Goal: Task Accomplishment & Management: Complete application form

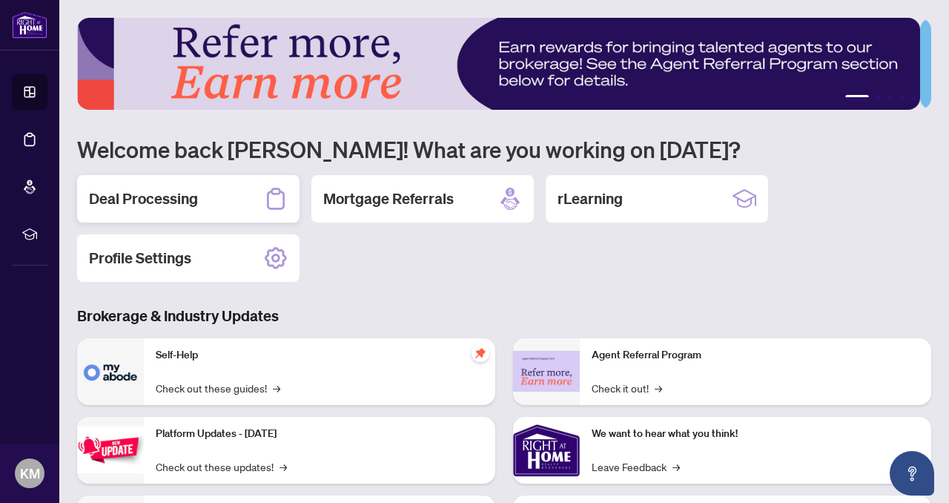
click at [166, 196] on h2 "Deal Processing" at bounding box center [143, 198] width 109 height 21
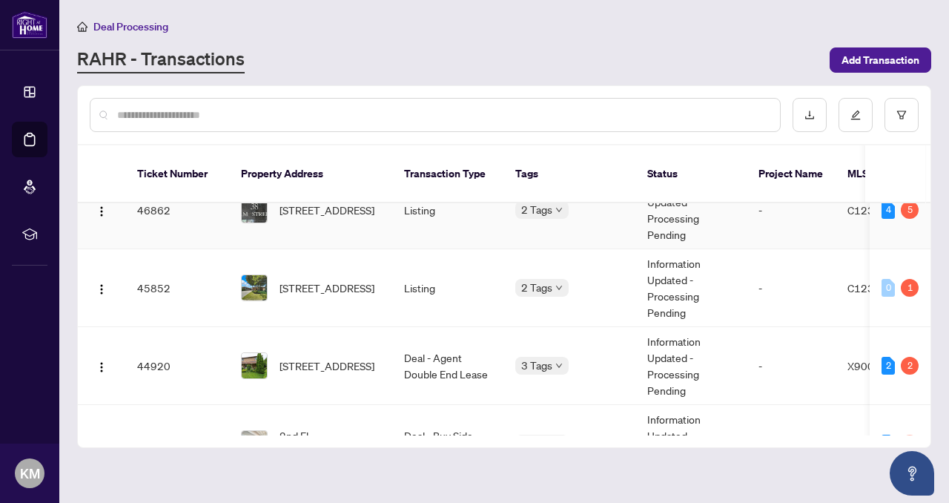
scroll to position [113, 0]
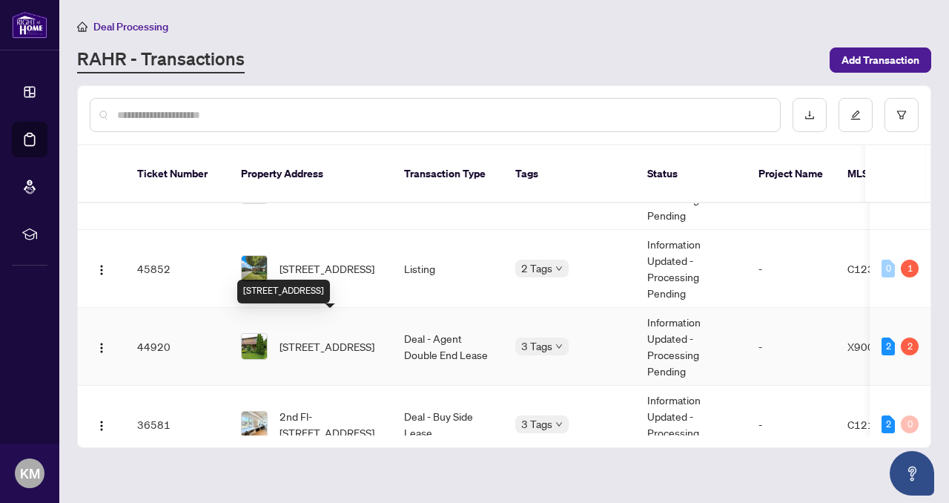
click at [289, 338] on span "[STREET_ADDRESS]" at bounding box center [326, 346] width 95 height 16
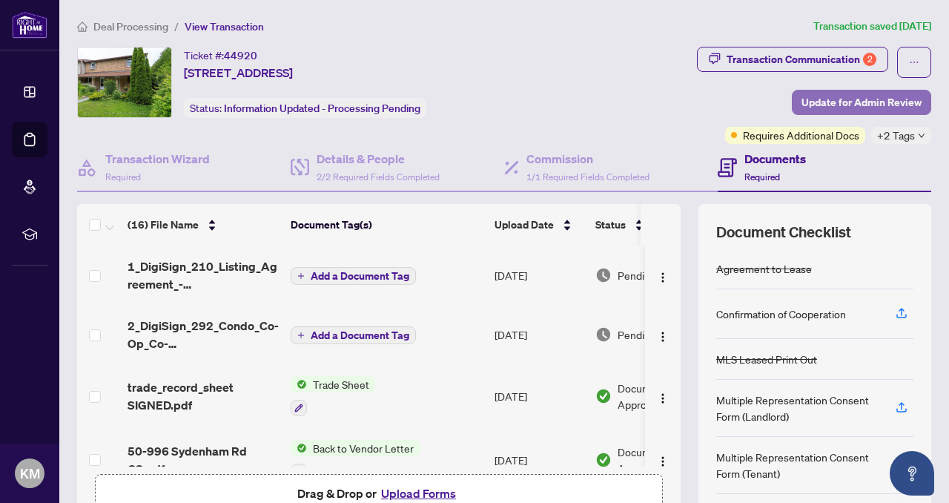
click at [808, 93] on span "Update for Admin Review" at bounding box center [861, 102] width 120 height 24
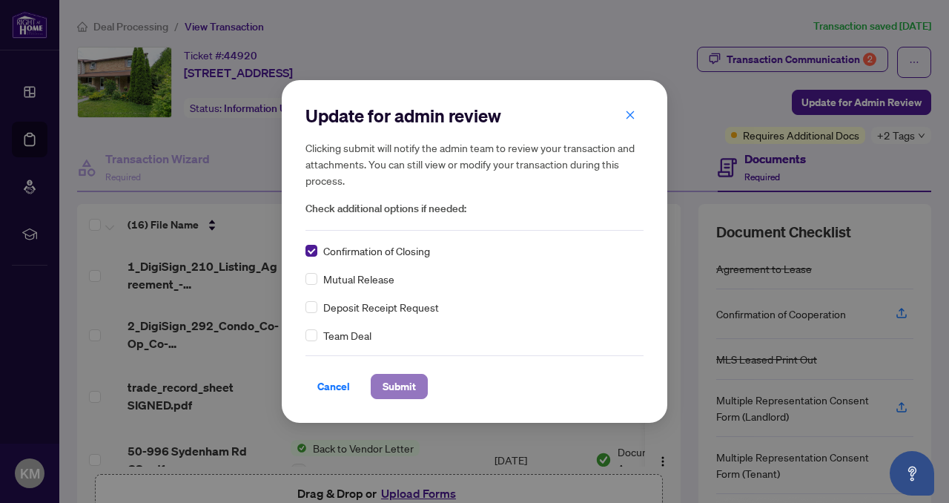
click at [403, 381] on span "Submit" at bounding box center [398, 386] width 33 height 24
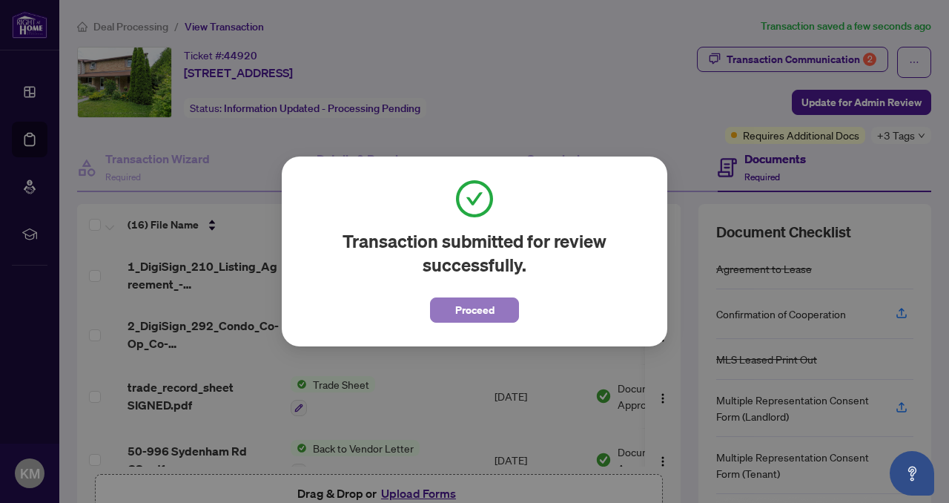
click at [475, 306] on span "Proceed" at bounding box center [474, 310] width 39 height 24
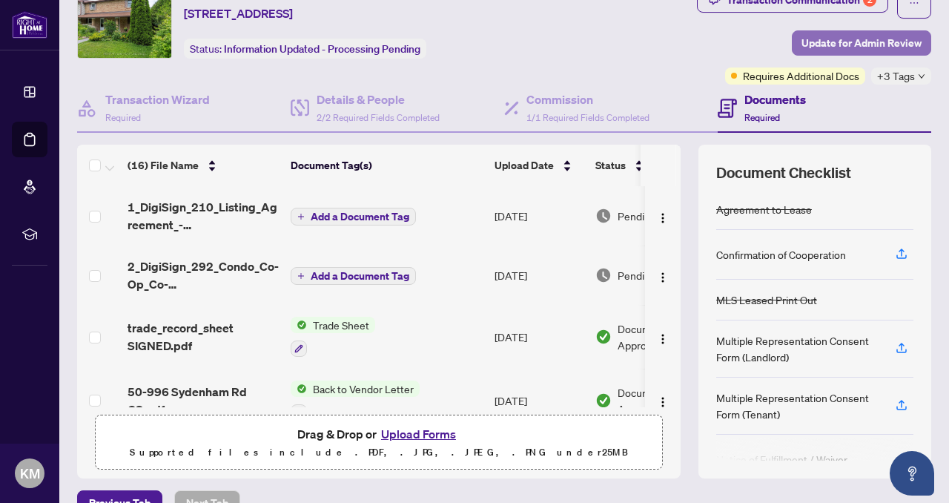
click at [826, 50] on span "Update for Admin Review" at bounding box center [861, 43] width 120 height 24
